Goal: Task Accomplishment & Management: Complete application form

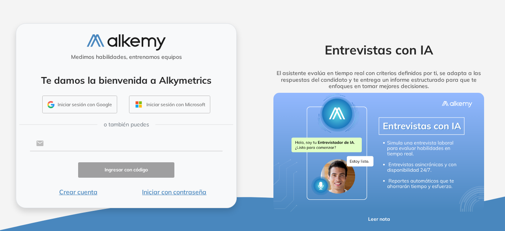
click at [109, 147] on input "text" at bounding box center [133, 143] width 179 height 15
type input "**********"
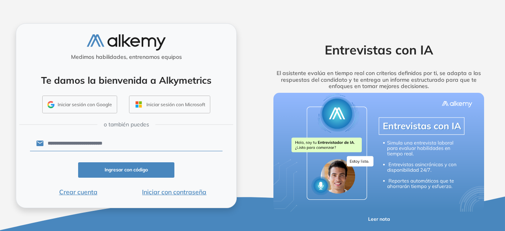
click at [114, 166] on button "Ingresar con código" at bounding box center [126, 169] width 96 height 15
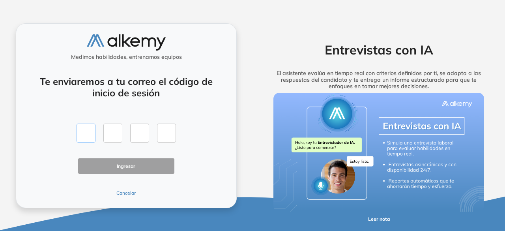
click at [82, 139] on input "text" at bounding box center [85, 132] width 19 height 19
type input "*"
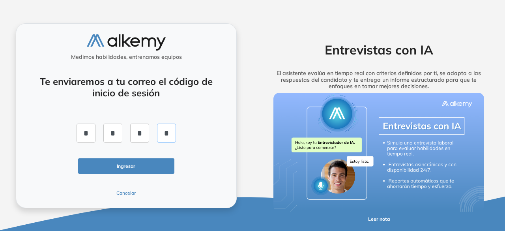
type input "*"
click at [117, 171] on button "Ingresar" at bounding box center [126, 165] width 96 height 15
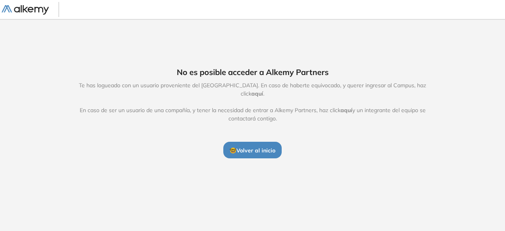
click at [244, 142] on button "🤓 Volver al inicio" at bounding box center [252, 150] width 58 height 17
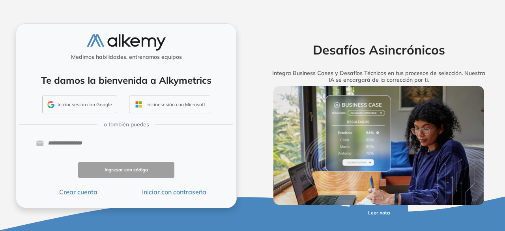
click at [101, 106] on button "Iniciar sesión con Google" at bounding box center [79, 104] width 75 height 18
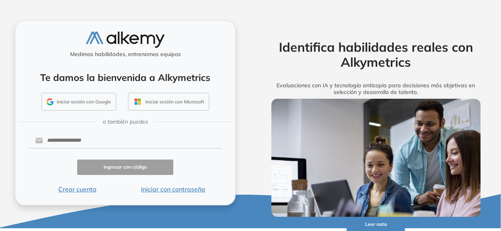
scroll to position [4, 0]
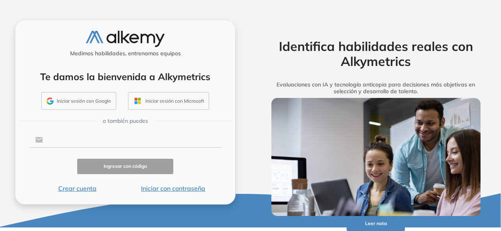
click at [95, 138] on input "text" at bounding box center [132, 139] width 179 height 15
type input "**********"
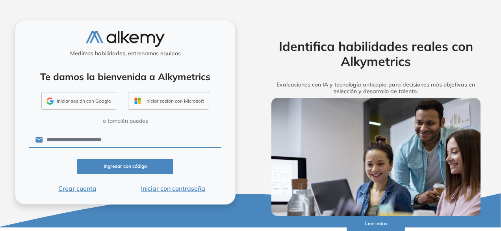
click at [113, 164] on button "Ingresar con código" at bounding box center [125, 165] width 96 height 15
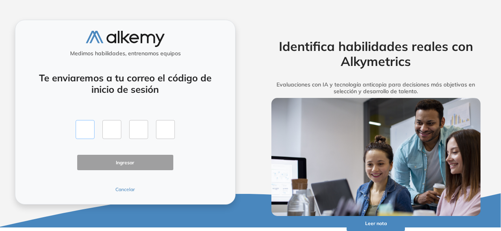
click at [89, 131] on input "text" at bounding box center [85, 129] width 19 height 19
type input "*"
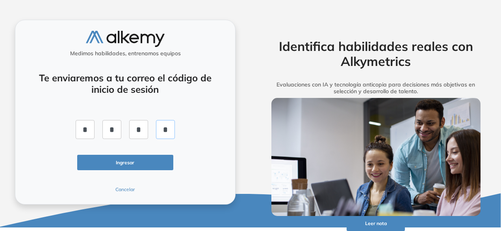
type input "*"
click at [125, 157] on button "Ingresar" at bounding box center [125, 162] width 96 height 15
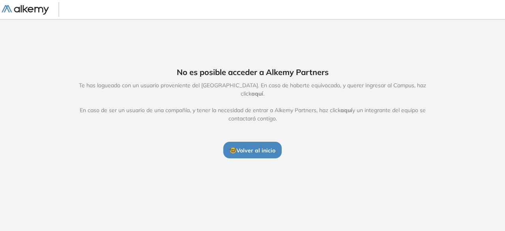
click at [274, 142] on button "🤓 Volver al inicio" at bounding box center [252, 150] width 58 height 17
